Goal: Task Accomplishment & Management: Manage account settings

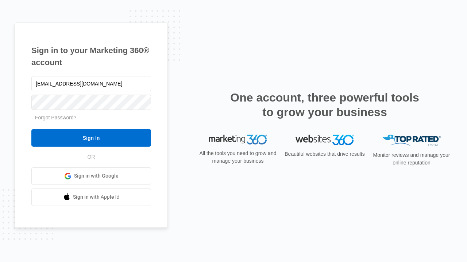
type input "[EMAIL_ADDRESS][DOMAIN_NAME]"
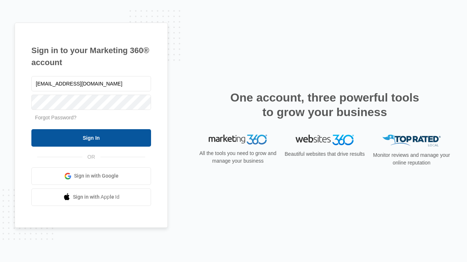
click at [91, 138] on input "Sign In" at bounding box center [91, 137] width 120 height 17
